Goal: Transaction & Acquisition: Purchase product/service

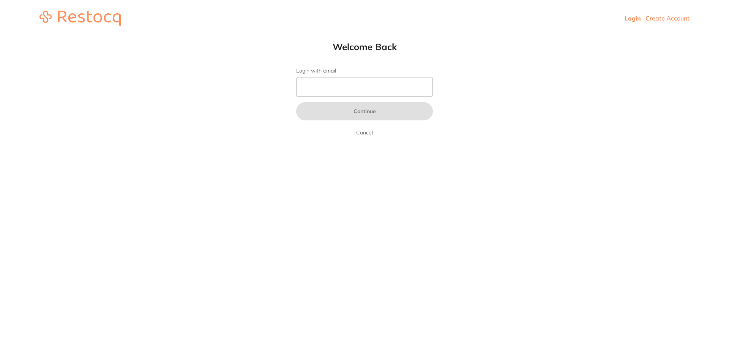
click at [316, 75] on form "Login with email Continue Cancel" at bounding box center [364, 103] width 137 height 70
click at [324, 87] on input "Login with email" at bounding box center [364, 87] width 137 height 20
type input "[EMAIL_ADDRESS][DOMAIN_NAME]"
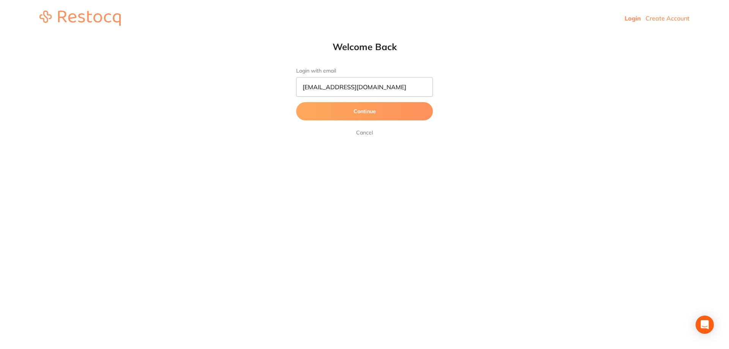
click at [368, 119] on button "Continue" at bounding box center [364, 111] width 137 height 18
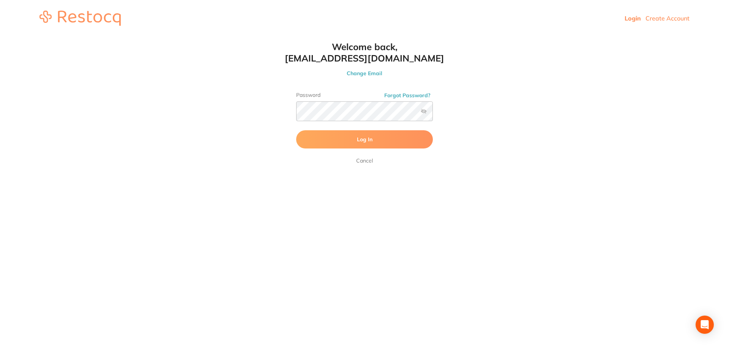
click at [337, 137] on button "Log In" at bounding box center [364, 139] width 137 height 18
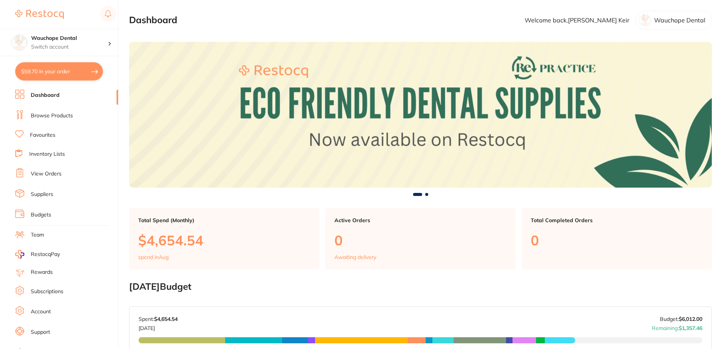
checkbox input "false"
click at [54, 116] on link "Browse Products" at bounding box center [52, 116] width 42 height 8
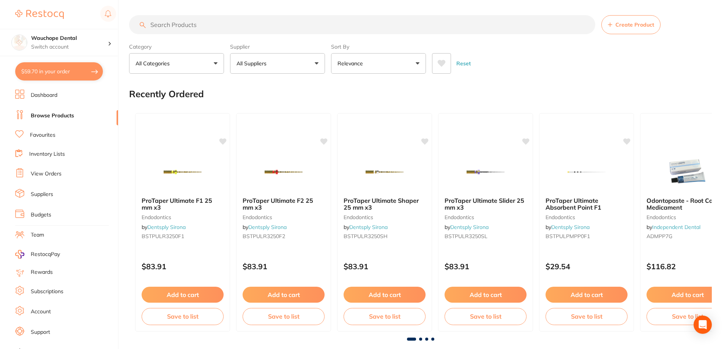
click at [181, 27] on input "search" at bounding box center [362, 24] width 466 height 19
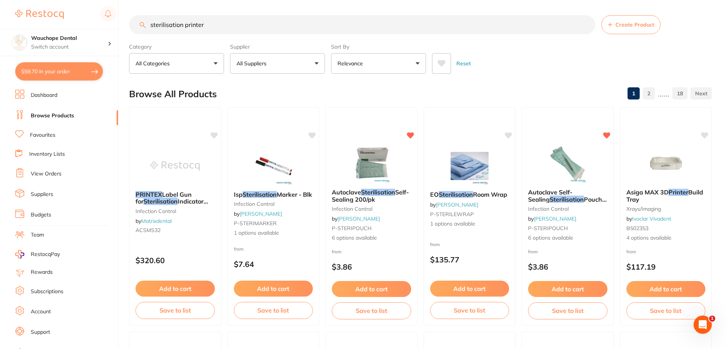
click at [158, 26] on input "sterilisation printer" at bounding box center [362, 24] width 466 height 19
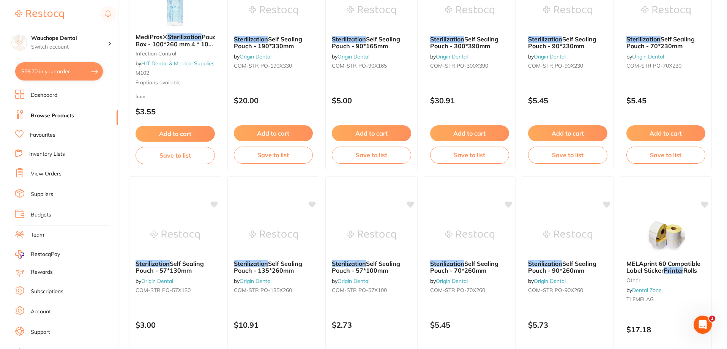
scroll to position [190, 0]
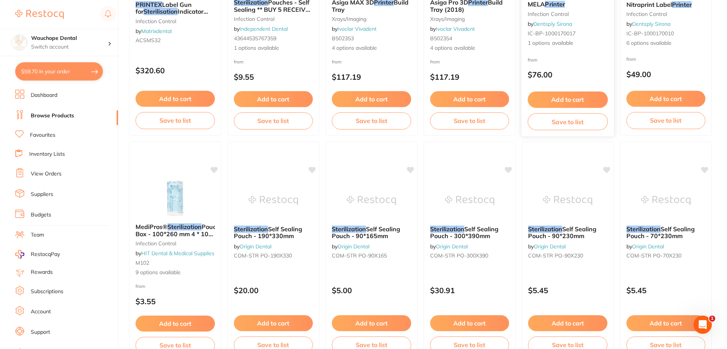
type input "sterilization printer"
